Goal: Check status: Check status

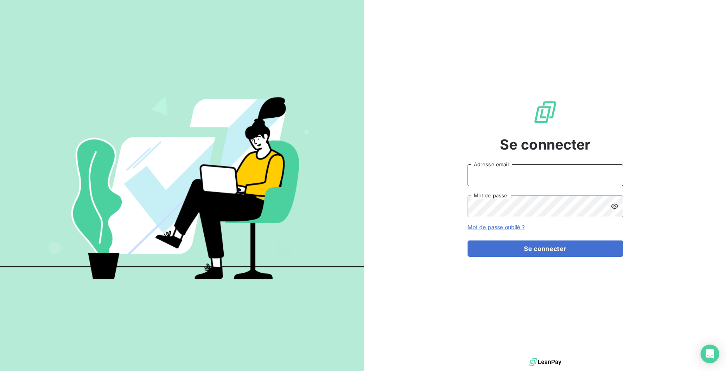
click at [509, 168] on input "Adresse email" at bounding box center [545, 175] width 156 height 22
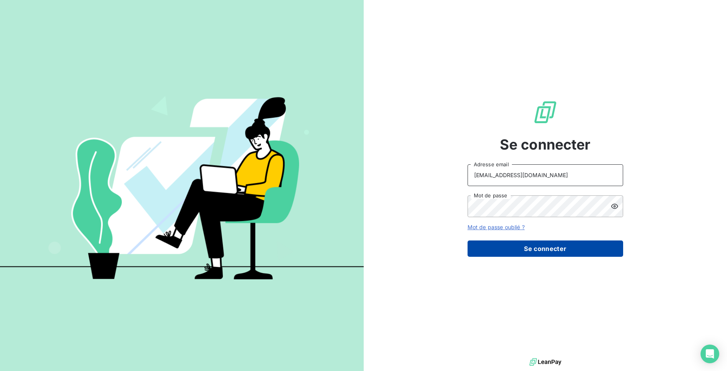
type input "assistante@sanirun.com"
click at [529, 256] on button "Se connecter" at bounding box center [545, 249] width 156 height 16
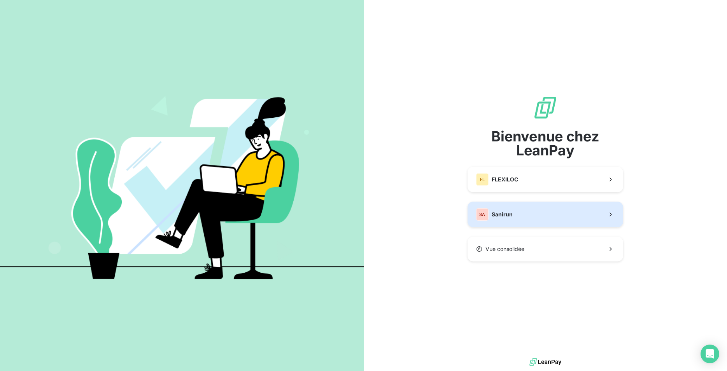
click at [510, 215] on span "Sanirun" at bounding box center [502, 215] width 21 height 8
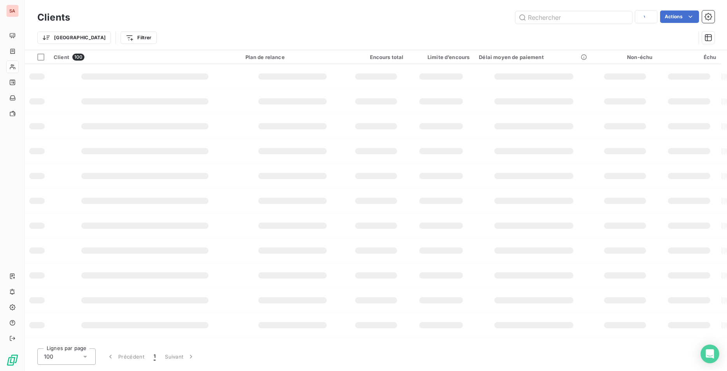
type input "atpm"
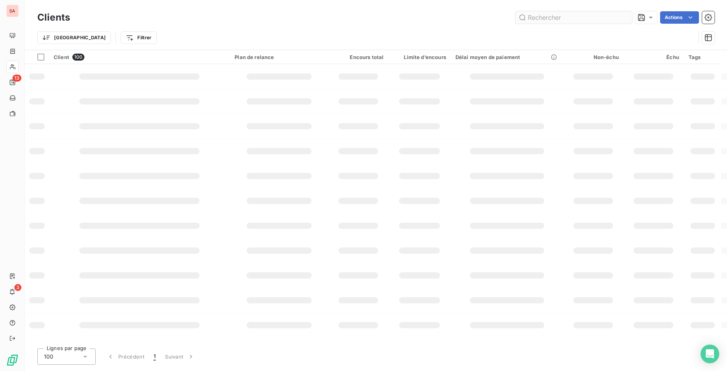
click at [539, 17] on input "text" at bounding box center [573, 17] width 117 height 12
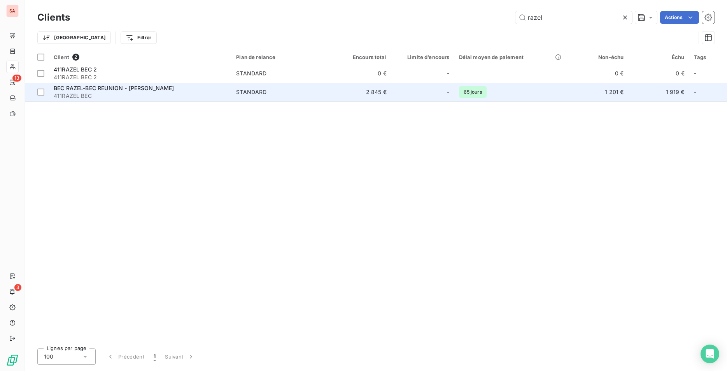
type input "razel"
click at [295, 88] on span "STANDARD" at bounding box center [280, 92] width 89 height 8
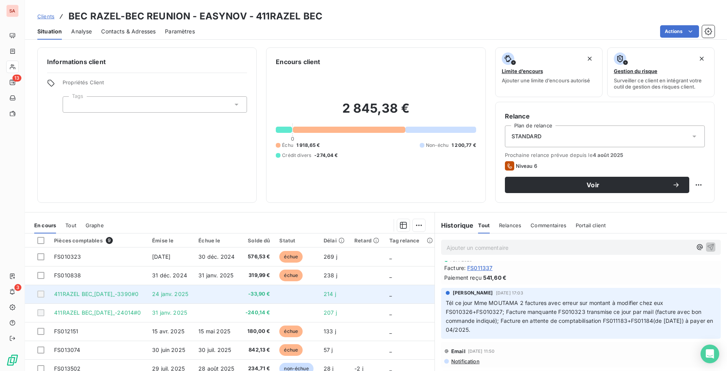
scroll to position [39, 0]
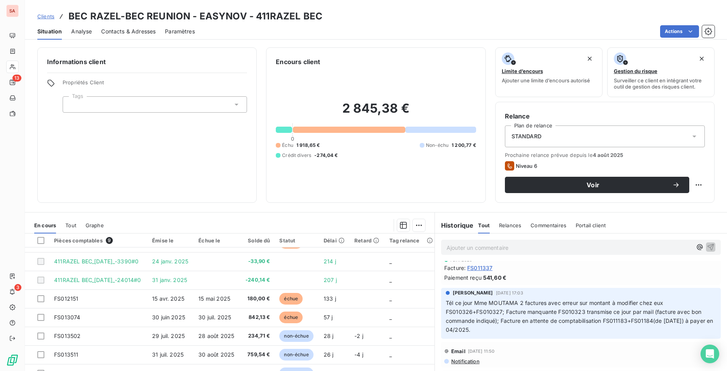
click at [572, 271] on div "Facture : FS011337" at bounding box center [580, 268] width 273 height 8
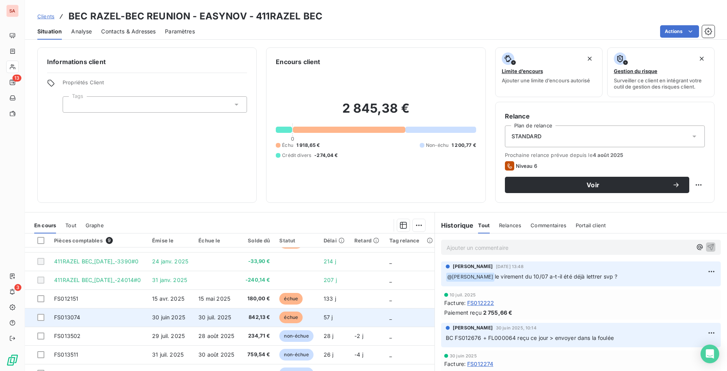
scroll to position [35, 0]
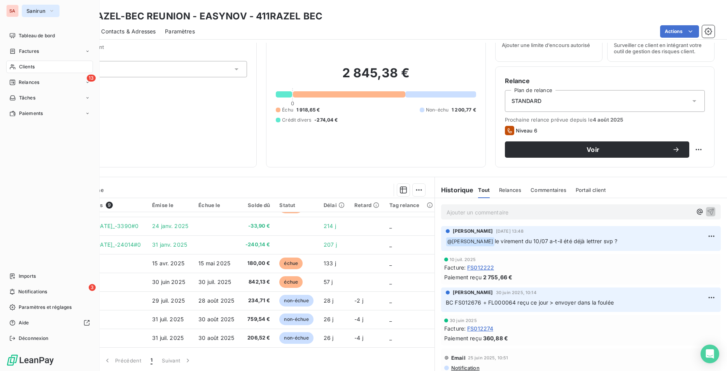
click at [32, 9] on span "Sanirun" at bounding box center [35, 11] width 19 height 6
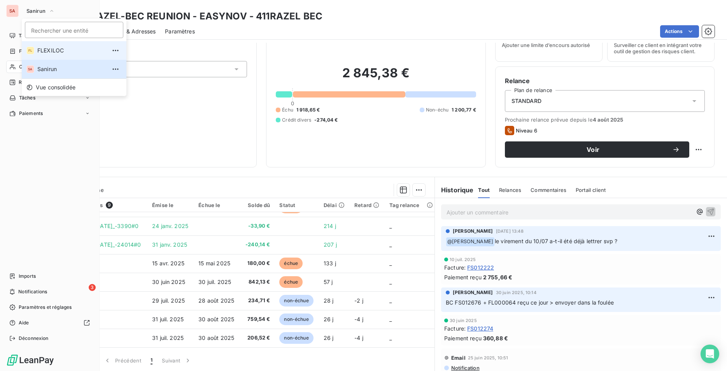
click at [43, 48] on span "FLEXILOC" at bounding box center [71, 51] width 69 height 8
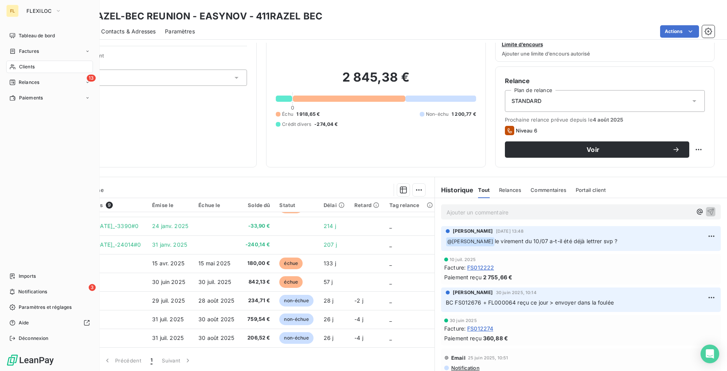
scroll to position [27, 0]
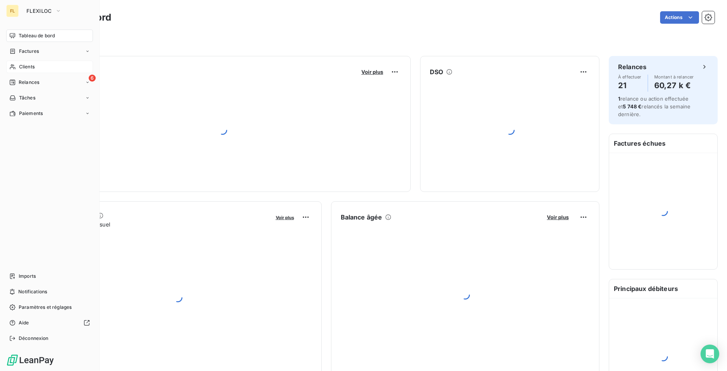
click at [33, 64] on span "Clients" at bounding box center [27, 66] width 16 height 7
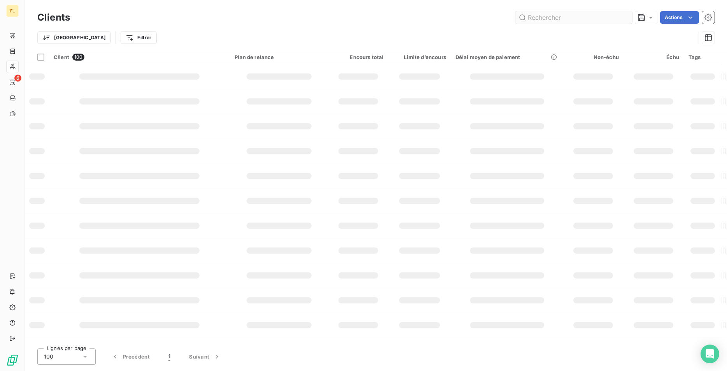
click at [532, 19] on input "text" at bounding box center [573, 17] width 117 height 12
type input "f"
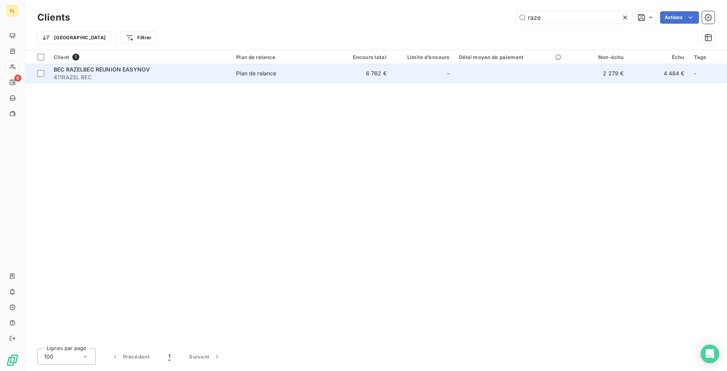
type input "raze"
click at [361, 74] on td "6 762 €" at bounding box center [360, 73] width 61 height 19
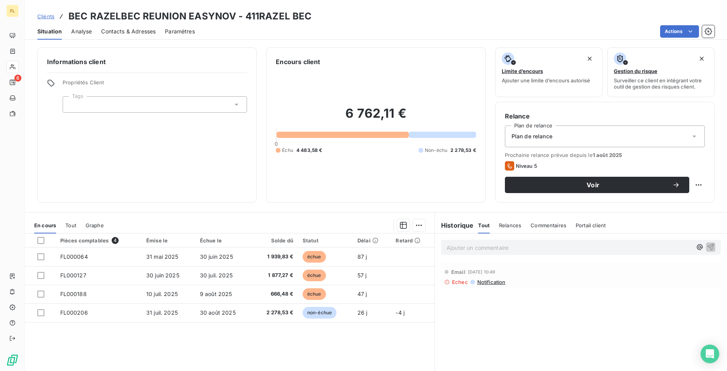
click at [133, 353] on div "Pièces comptables 4 Émise le Échue le Solde dû Statut Délai Retard FL000064 [DA…" at bounding box center [229, 309] width 409 height 150
click at [145, 339] on div "Pièces comptables 4 Émise le Échue le Solde dû Statut Délai Retard FL000064 [DA…" at bounding box center [229, 309] width 409 height 150
click at [165, 329] on div "Pièces comptables 4 Émise le Échue le Solde dû Statut Délai Retard FL000064 [DA…" at bounding box center [229, 309] width 409 height 150
